Goal: Information Seeking & Learning: Understand process/instructions

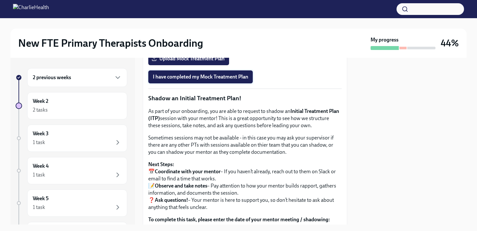
scroll to position [584, 0]
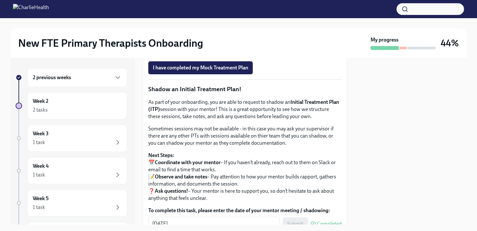
click at [189, 53] on span "Upload Mock Treatment Plan" at bounding box center [189, 49] width 72 height 6
click at [0, 0] on input "Upload Mock Treatment Plan" at bounding box center [0, 0] width 0 height 0
click at [217, 71] on span "I have completed my Mock Treatment Plan" at bounding box center [200, 68] width 95 height 6
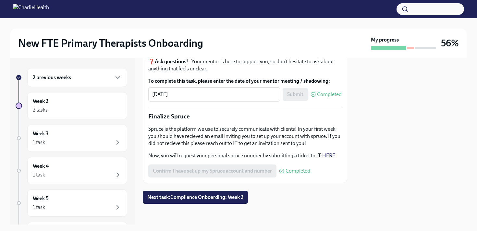
scroll to position [799, 0]
click at [204, 198] on span "Next task : Compliance Onboarding: Week 2" at bounding box center [195, 197] width 96 height 6
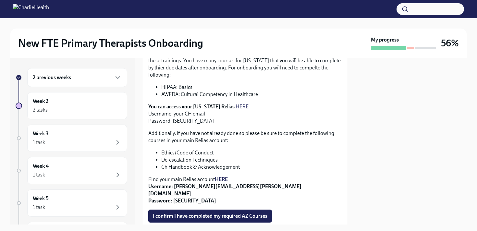
scroll to position [182, 0]
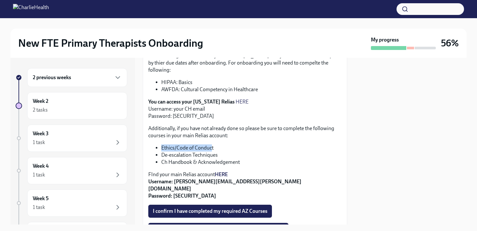
drag, startPoint x: 162, startPoint y: 141, endPoint x: 212, endPoint y: 143, distance: 49.9
click at [212, 144] on li "Ethics/Code of Conduct" at bounding box center [251, 147] width 180 height 7
click at [222, 171] on strong "HERE" at bounding box center [221, 174] width 13 height 6
click at [166, 144] on li "Ethics/Code of Conduct" at bounding box center [251, 147] width 180 height 7
drag, startPoint x: 162, startPoint y: 141, endPoint x: 214, endPoint y: 141, distance: 51.9
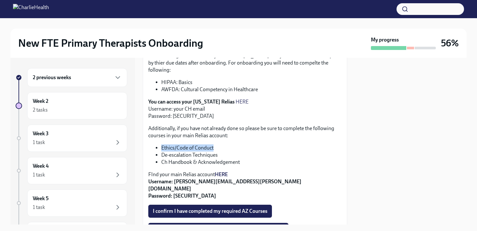
click at [214, 144] on li "Ethics/Code of Conduct" at bounding box center [251, 147] width 180 height 7
copy li "Ethics/Code of Conduct"
drag, startPoint x: 162, startPoint y: 148, endPoint x: 218, endPoint y: 149, distance: 56.4
click at [218, 151] on li "De-escalation Techniques" at bounding box center [251, 154] width 180 height 7
copy li "De-escalation Techniques"
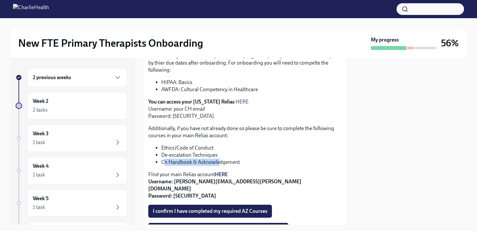
drag, startPoint x: 163, startPoint y: 156, endPoint x: 218, endPoint y: 157, distance: 55.8
click at [218, 159] on li "Ch Handbook & Acknowledgement" at bounding box center [251, 162] width 180 height 7
click at [162, 159] on li "Ch Handbook & Acknowledgement" at bounding box center [251, 162] width 180 height 7
drag, startPoint x: 162, startPoint y: 155, endPoint x: 217, endPoint y: 155, distance: 54.8
click at [217, 159] on li "Ch Handbook & Acknowledgement" at bounding box center [251, 162] width 180 height 7
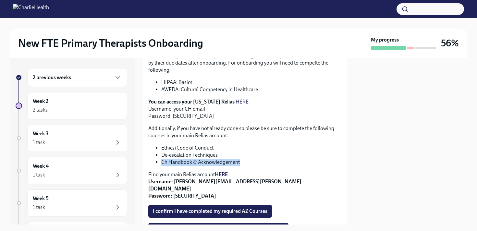
copy li "Ch Handbook & Acknowledgement"
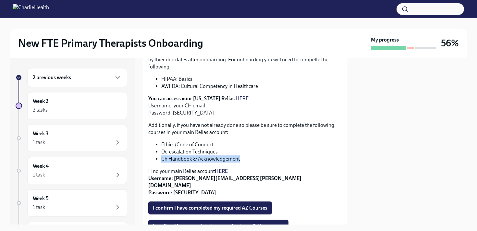
scroll to position [186, 0]
